Goal: Navigation & Orientation: Find specific page/section

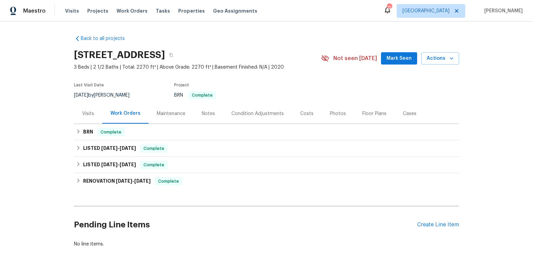
click at [84, 111] on div "Visits" at bounding box center [88, 113] width 12 height 7
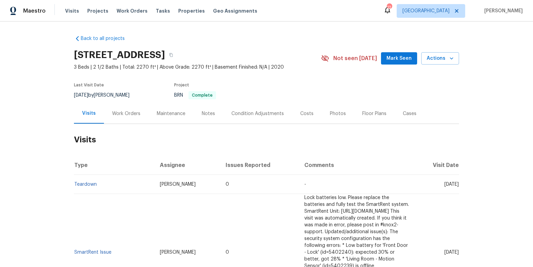
click at [330, 114] on div "Photos" at bounding box center [338, 113] width 16 height 7
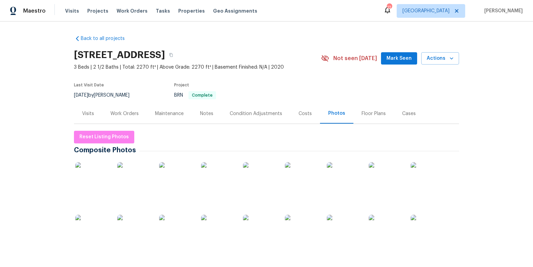
click at [296, 113] on div "Costs" at bounding box center [305, 113] width 30 height 20
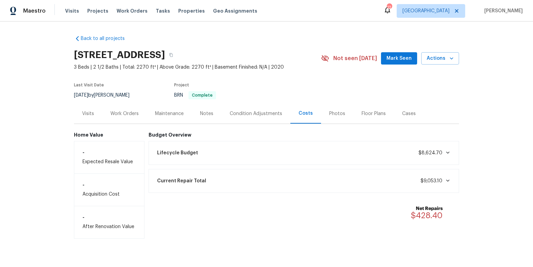
click at [88, 114] on div "Visits" at bounding box center [88, 113] width 12 height 7
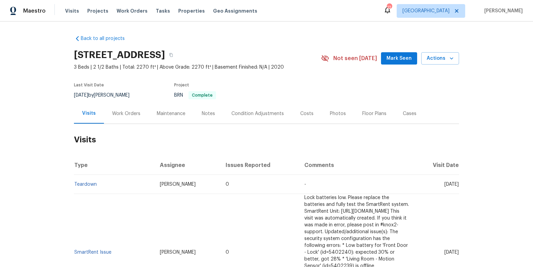
click at [206, 114] on div "Notes" at bounding box center [208, 113] width 13 height 7
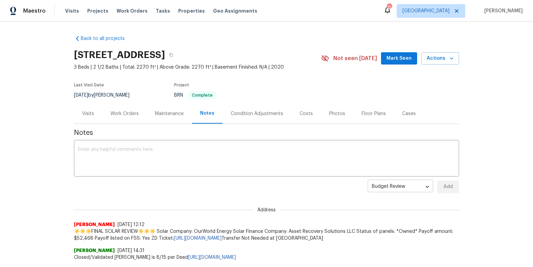
click at [408, 183] on body "Maestro Visits Projects Work Orders Tasks Properties Geo Assignments 12 Nashvil…" at bounding box center [266, 133] width 533 height 267
click at [317, 194] on div at bounding box center [266, 133] width 533 height 267
